Goal: Information Seeking & Learning: Find specific fact

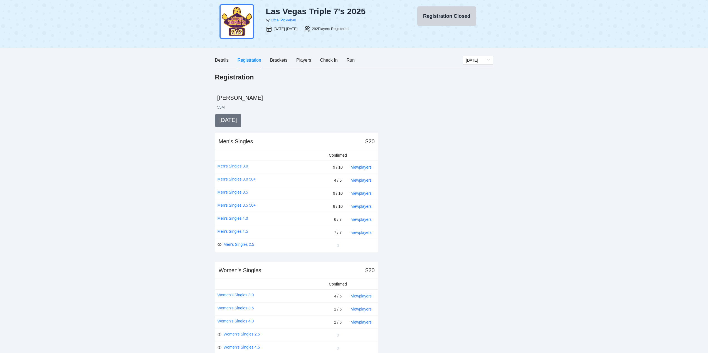
scroll to position [28, 0]
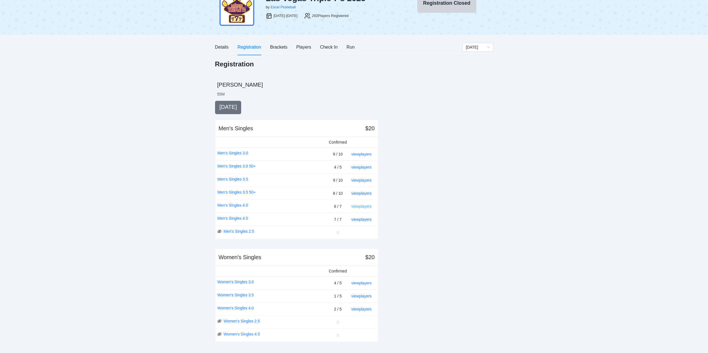
click at [358, 206] on link "view players" at bounding box center [361, 206] width 20 height 4
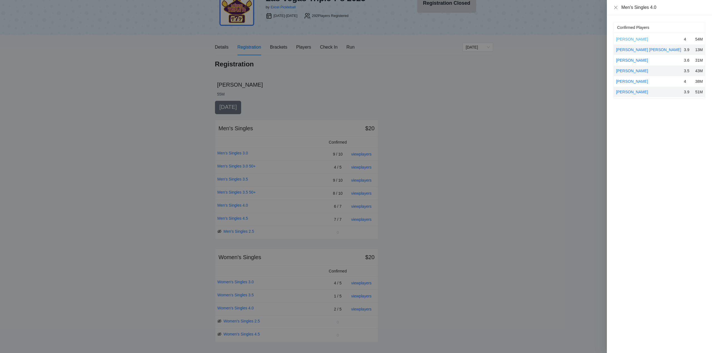
click at [629, 38] on link "[PERSON_NAME]" at bounding box center [632, 39] width 32 height 4
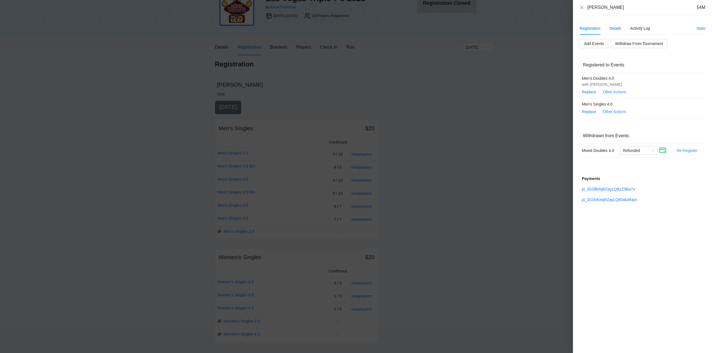
click at [615, 29] on div "Details" at bounding box center [615, 28] width 12 height 6
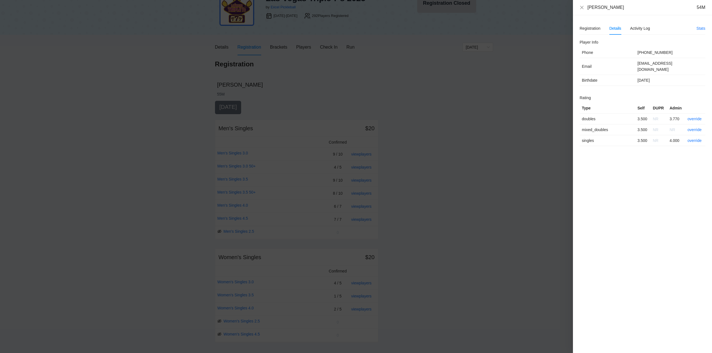
drag, startPoint x: 627, startPoint y: 10, endPoint x: 581, endPoint y: 11, distance: 45.9
click at [581, 11] on div "[PERSON_NAME] 54M" at bounding box center [642, 7] width 139 height 15
copy div "[PERSON_NAME]"
click at [581, 6] on icon "close" at bounding box center [582, 7] width 4 height 4
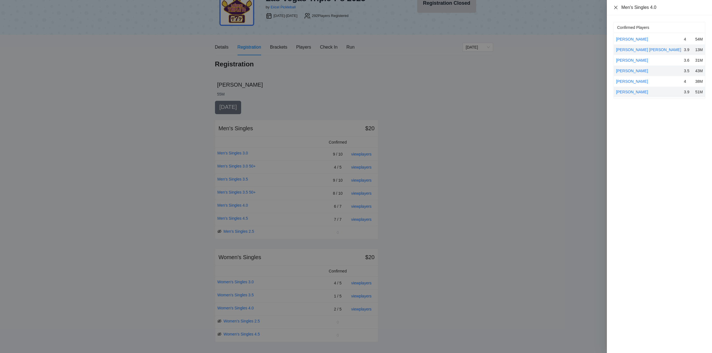
click at [616, 8] on icon "close" at bounding box center [615, 7] width 4 height 4
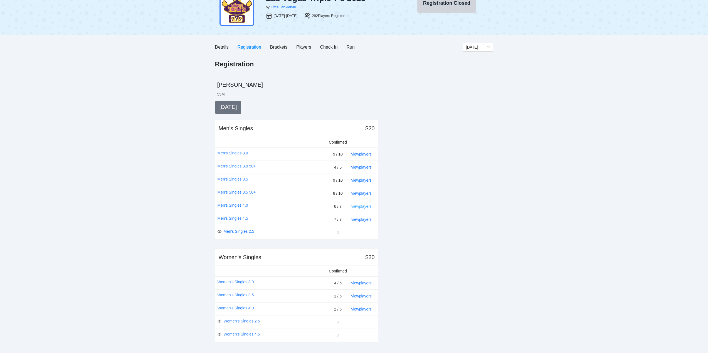
click at [361, 206] on link "view players" at bounding box center [361, 206] width 20 height 4
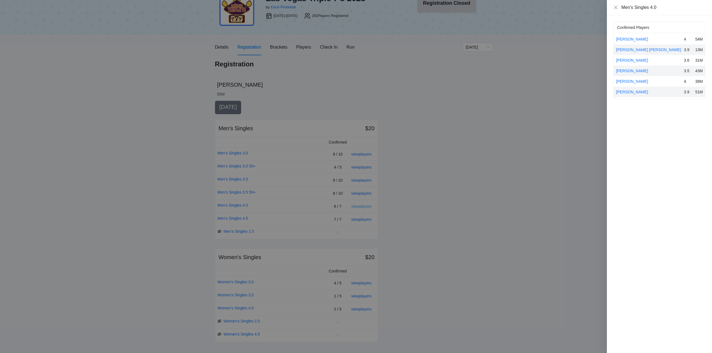
click at [361, 206] on div at bounding box center [356, 176] width 712 height 353
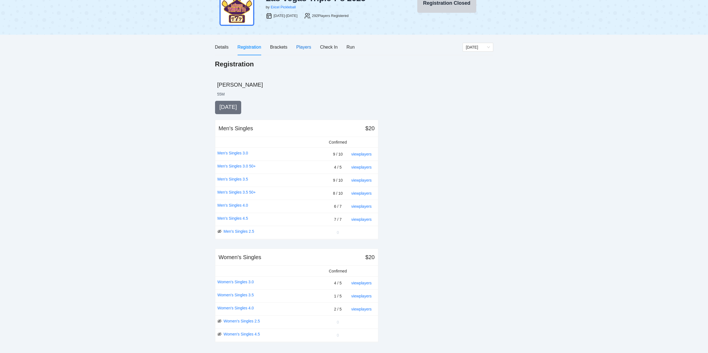
click at [301, 46] on div "Players" at bounding box center [303, 47] width 15 height 7
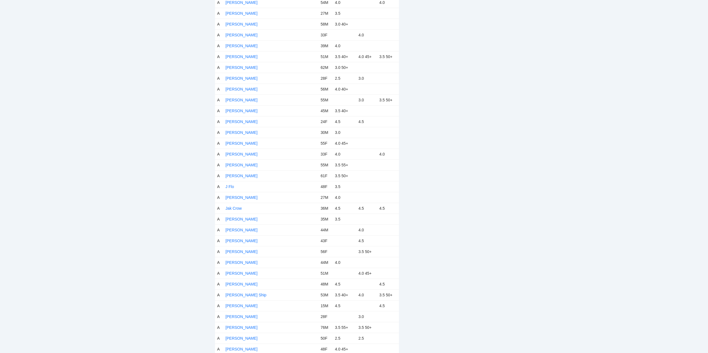
scroll to position [1057, 0]
click at [239, 98] on link "[PERSON_NAME]" at bounding box center [242, 98] width 32 height 4
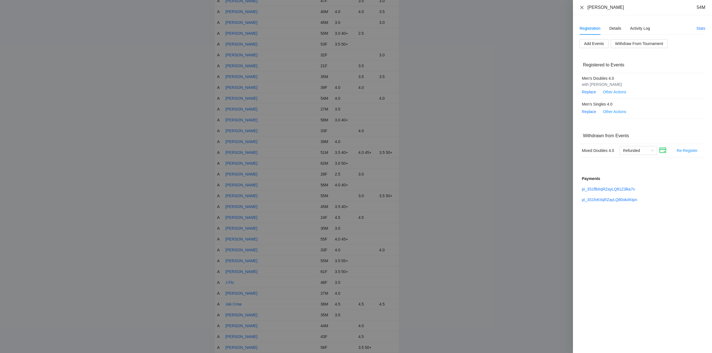
click at [580, 7] on icon "close" at bounding box center [582, 7] width 4 height 4
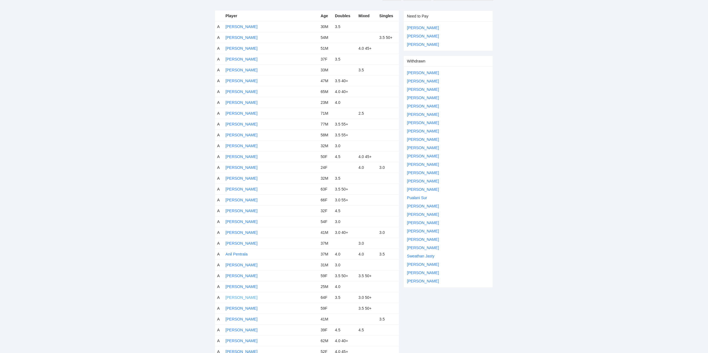
scroll to position [0, 0]
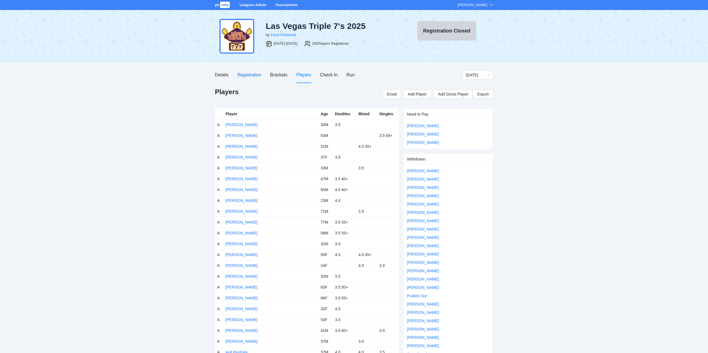
click at [246, 73] on div "Registration" at bounding box center [249, 74] width 24 height 7
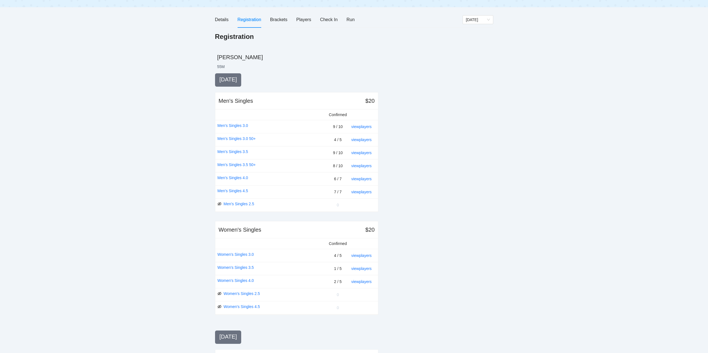
scroll to position [56, 0]
click at [366, 178] on link "view players" at bounding box center [361, 179] width 20 height 4
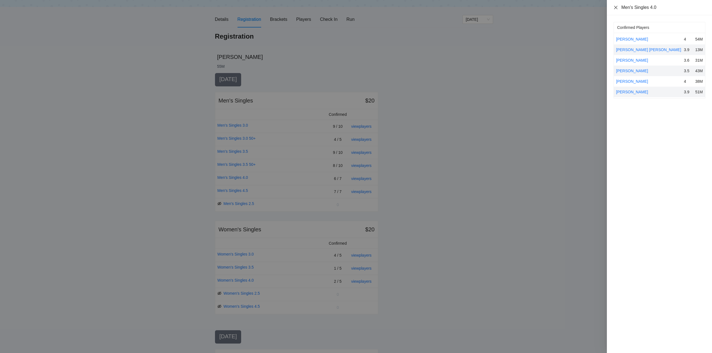
click at [615, 7] on icon "close" at bounding box center [615, 7] width 4 height 4
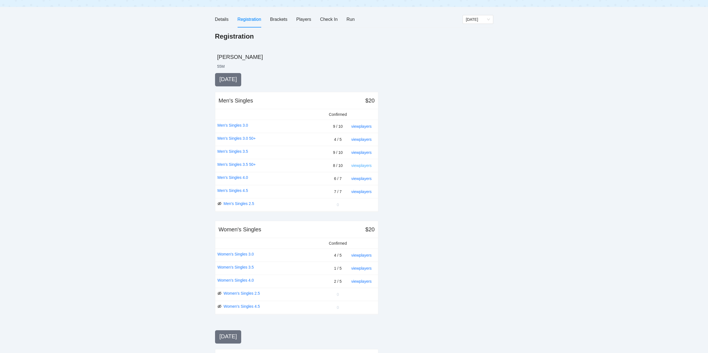
click at [364, 166] on link "view players" at bounding box center [361, 166] width 20 height 4
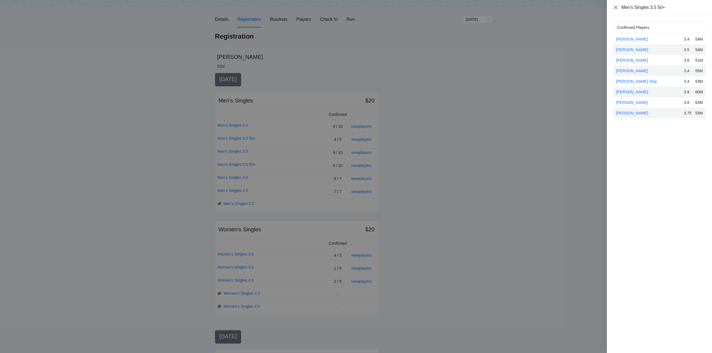
click at [615, 6] on icon "close" at bounding box center [615, 7] width 4 height 4
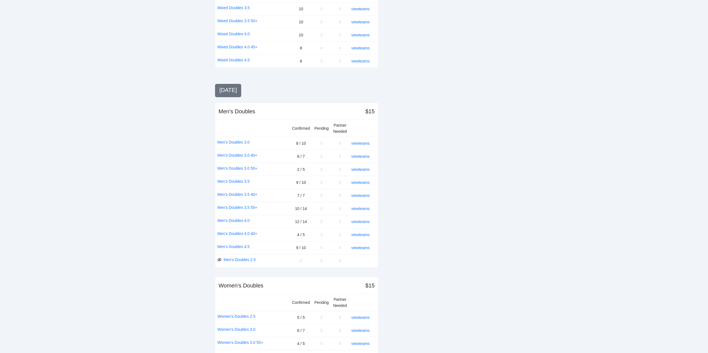
scroll to position [548, 0]
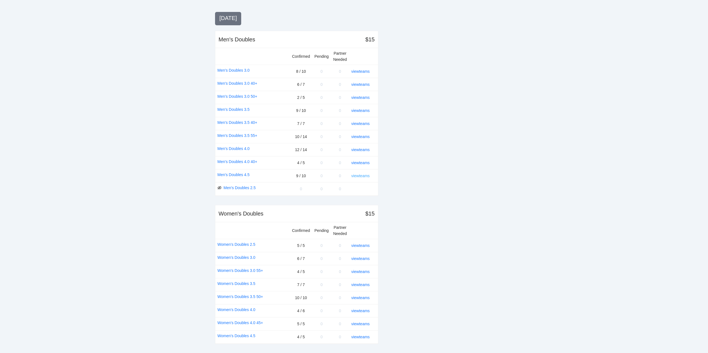
click at [361, 175] on link "view teams" at bounding box center [360, 176] width 18 height 4
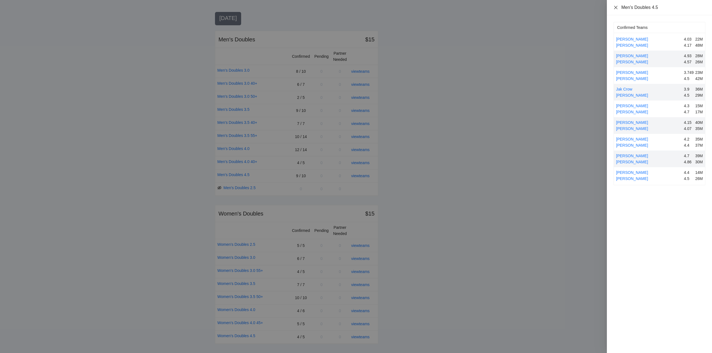
click at [615, 7] on icon "close" at bounding box center [615, 7] width 3 height 3
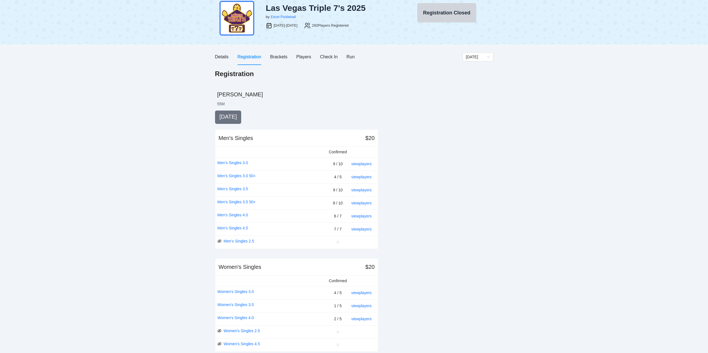
scroll to position [28, 0]
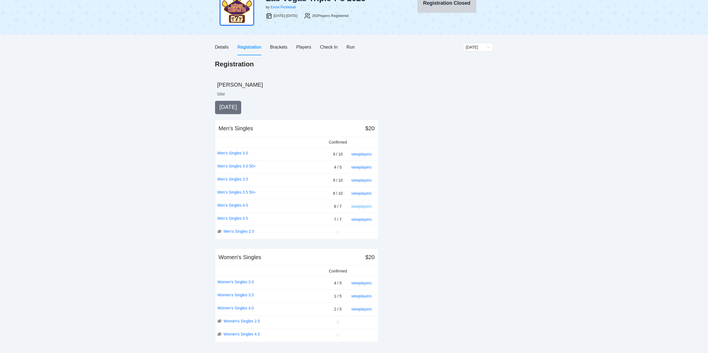
click at [361, 206] on link "view players" at bounding box center [361, 206] width 20 height 4
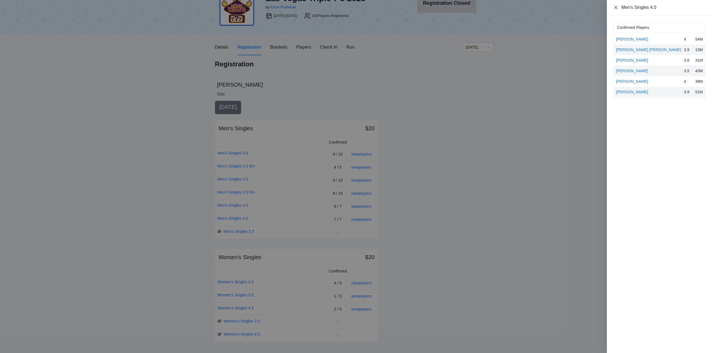
click at [615, 8] on icon "close" at bounding box center [615, 7] width 4 height 4
